Goal: Information Seeking & Learning: Check status

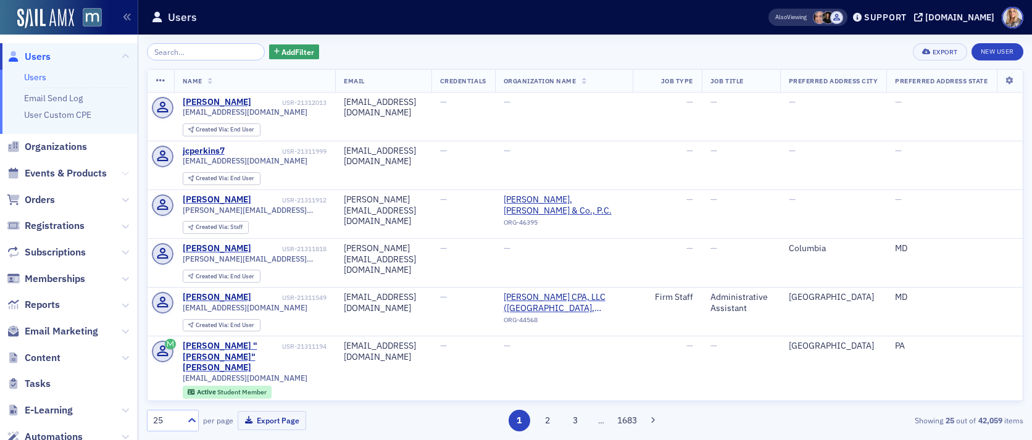
click at [122, 173] on icon at bounding box center [125, 173] width 7 height 7
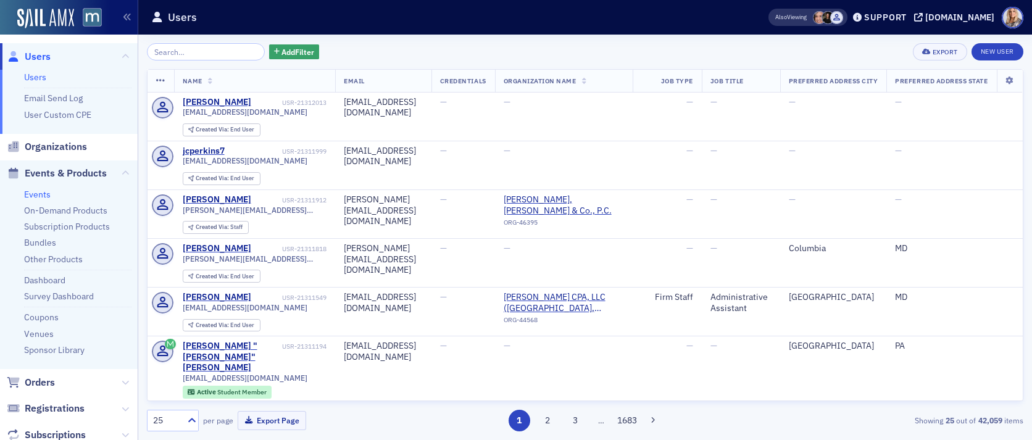
click at [43, 194] on link "Events" at bounding box center [37, 194] width 27 height 11
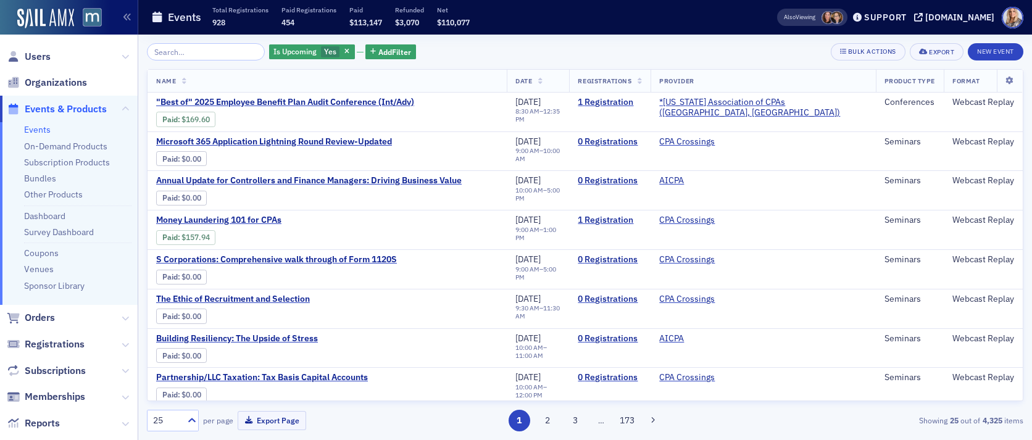
click at [202, 56] on input "search" at bounding box center [206, 51] width 118 height 17
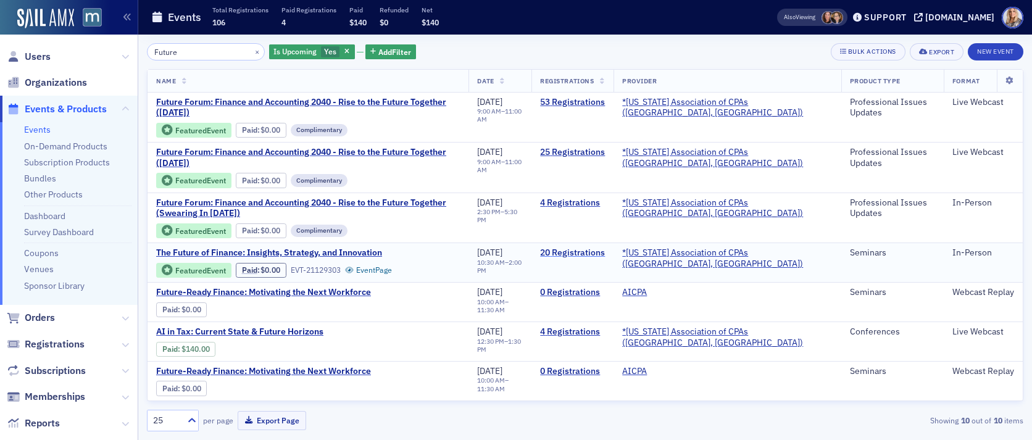
type input "Future"
click at [605, 255] on link "20 Registrations" at bounding box center [572, 253] width 65 height 11
